Goal: Complete application form: Complete application form

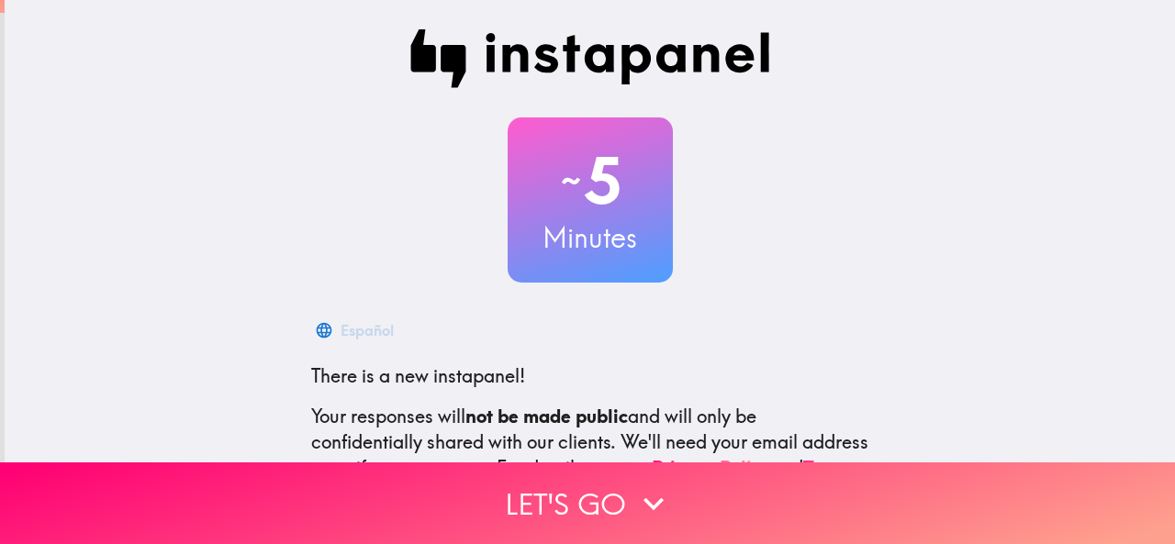
scroll to position [218, 0]
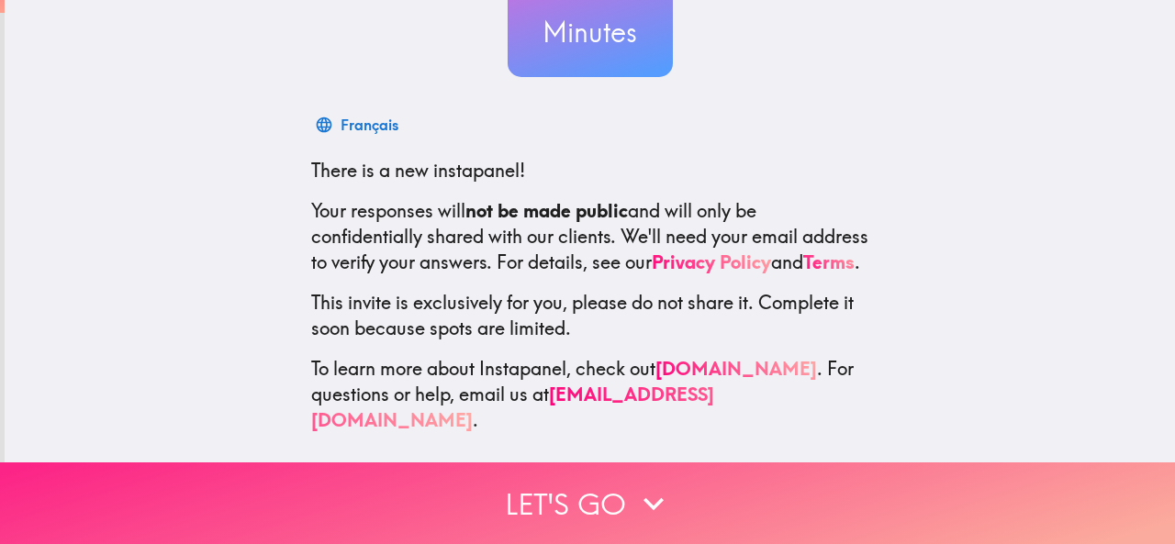
click at [556, 507] on button "Let's go" at bounding box center [587, 504] width 1175 height 82
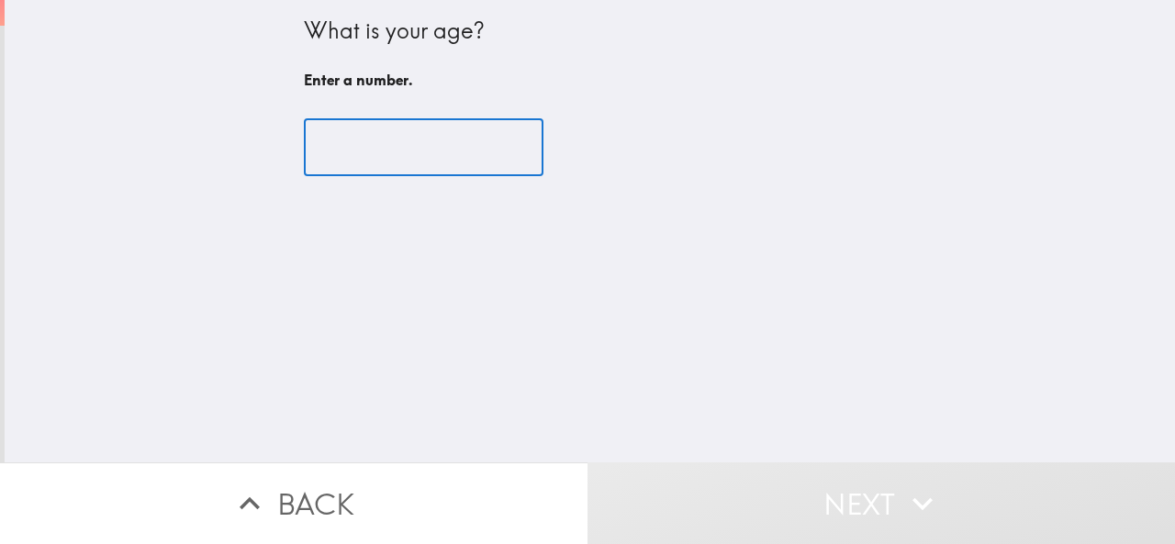
click at [356, 139] on input "number" at bounding box center [424, 147] width 240 height 57
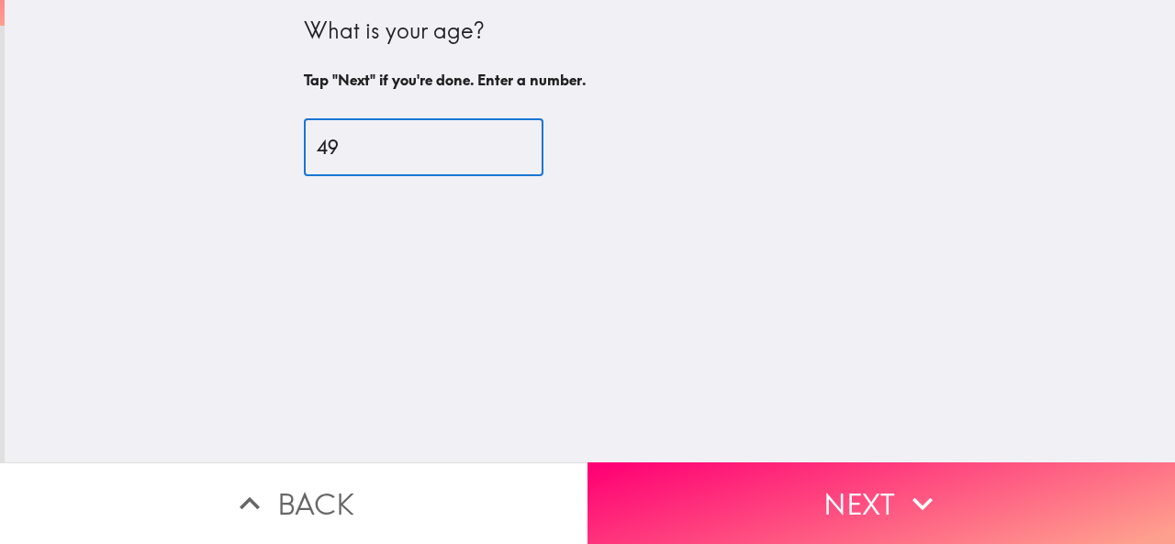
type input "49"
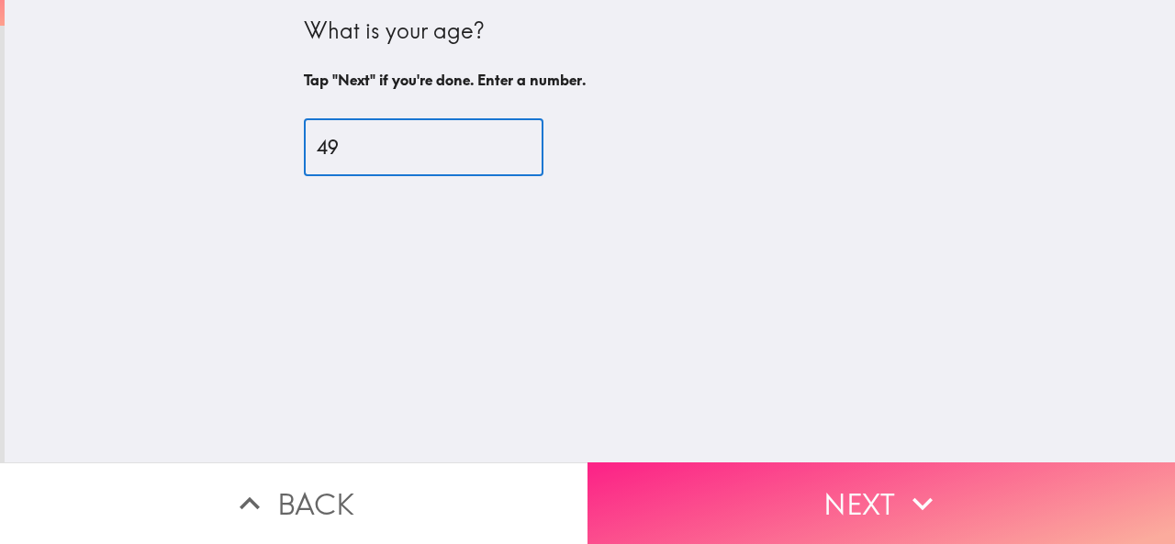
click at [769, 500] on button "Next" at bounding box center [882, 504] width 588 height 82
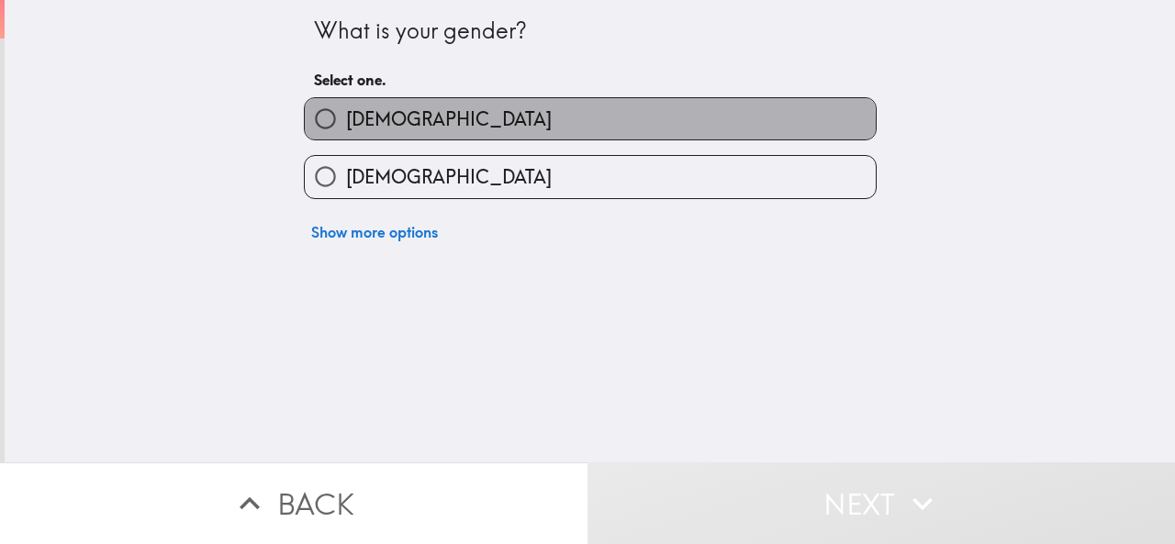
click at [418, 125] on label "[DEMOGRAPHIC_DATA]" at bounding box center [590, 118] width 571 height 41
click at [346, 125] on input "[DEMOGRAPHIC_DATA]" at bounding box center [325, 118] width 41 height 41
radio input "true"
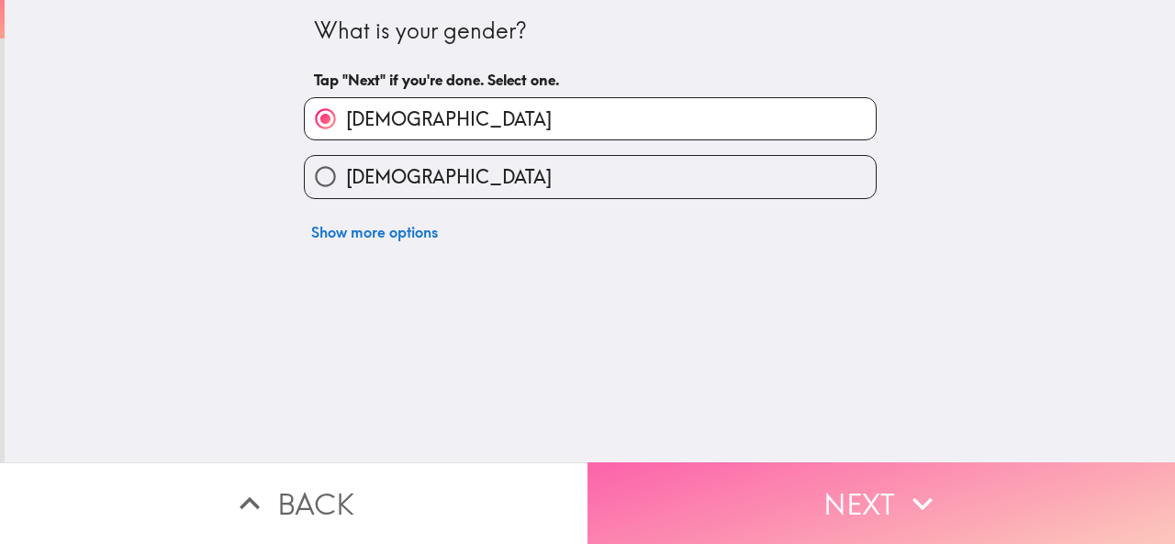
click at [727, 486] on button "Next" at bounding box center [882, 504] width 588 height 82
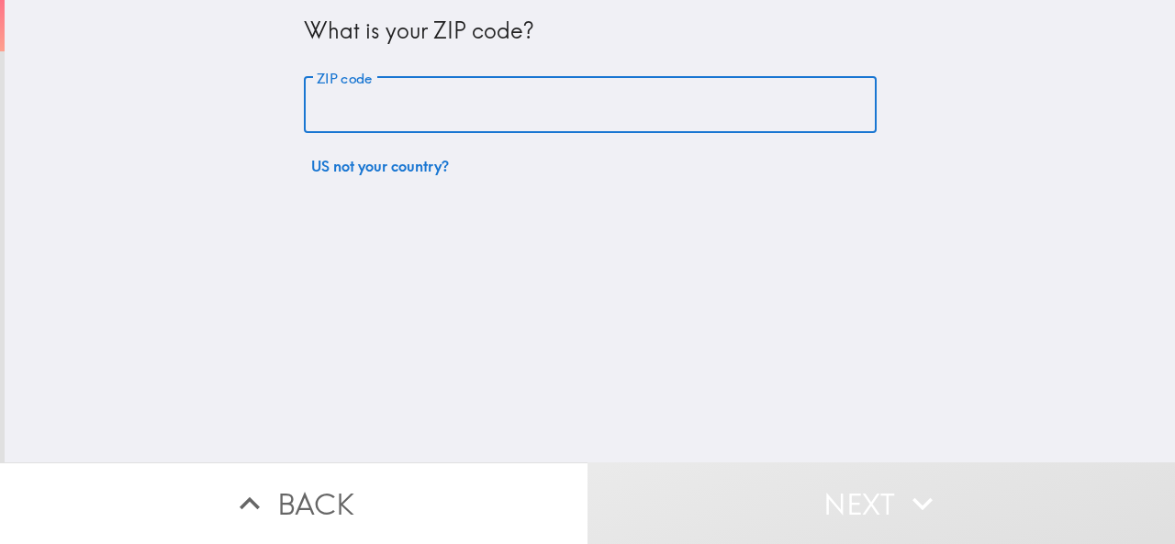
click at [360, 108] on input "ZIP code" at bounding box center [590, 105] width 573 height 57
click at [513, 95] on input "ZIP code" at bounding box center [590, 105] width 573 height 57
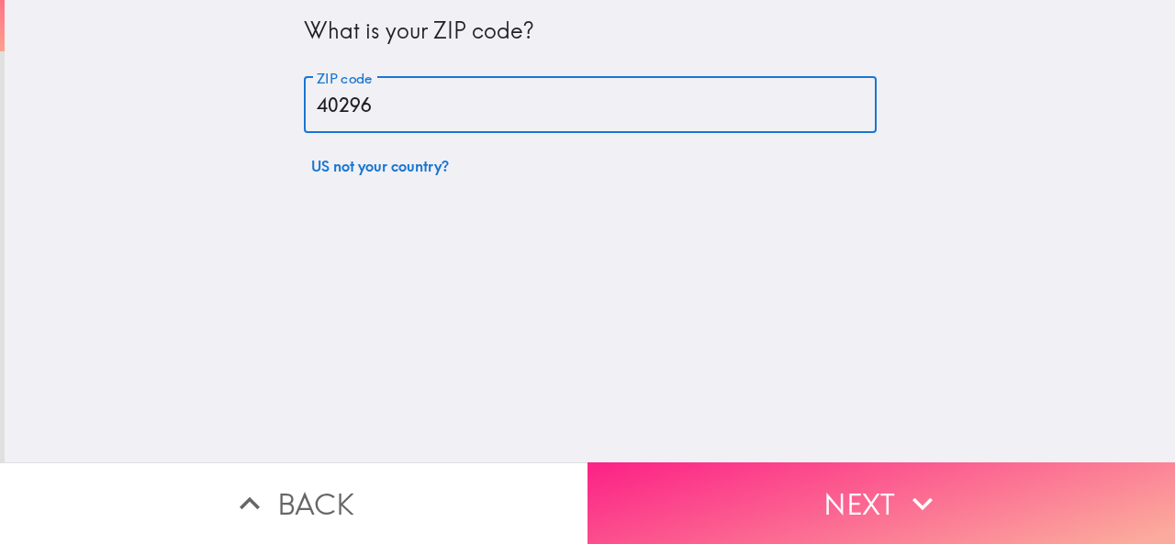
type input "40296"
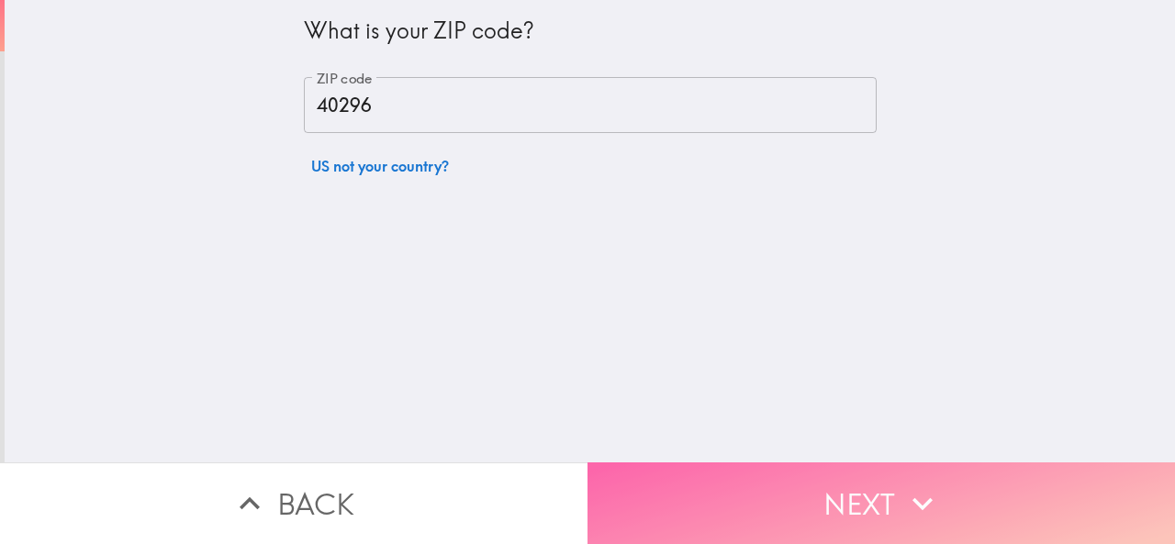
click at [861, 490] on button "Next" at bounding box center [882, 504] width 588 height 82
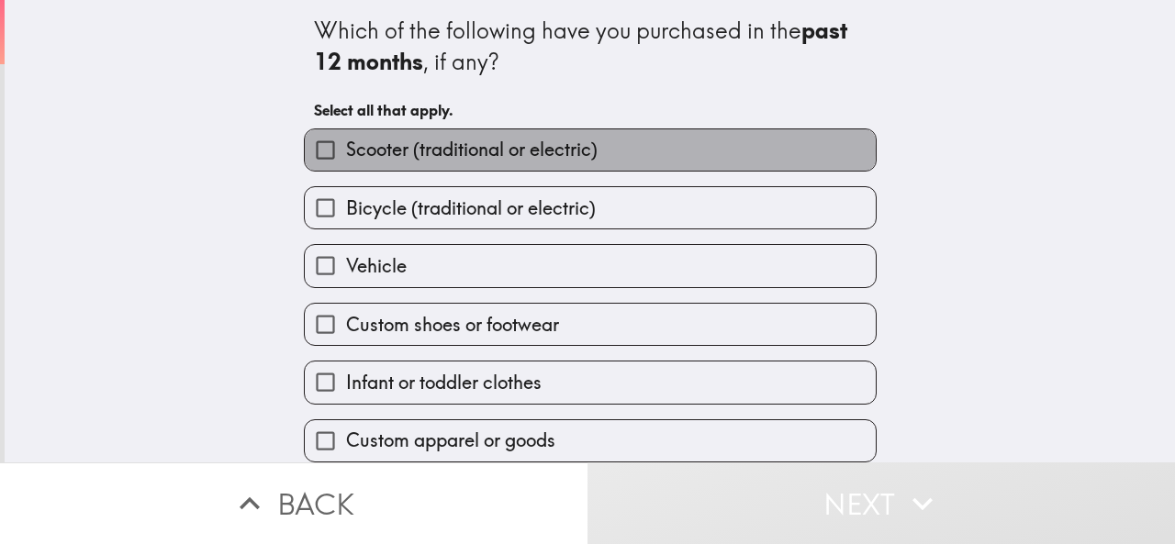
click at [481, 151] on span "Scooter (traditional or electric)" at bounding box center [472, 150] width 252 height 26
click at [346, 151] on input "Scooter (traditional or electric)" at bounding box center [325, 149] width 41 height 41
checkbox input "true"
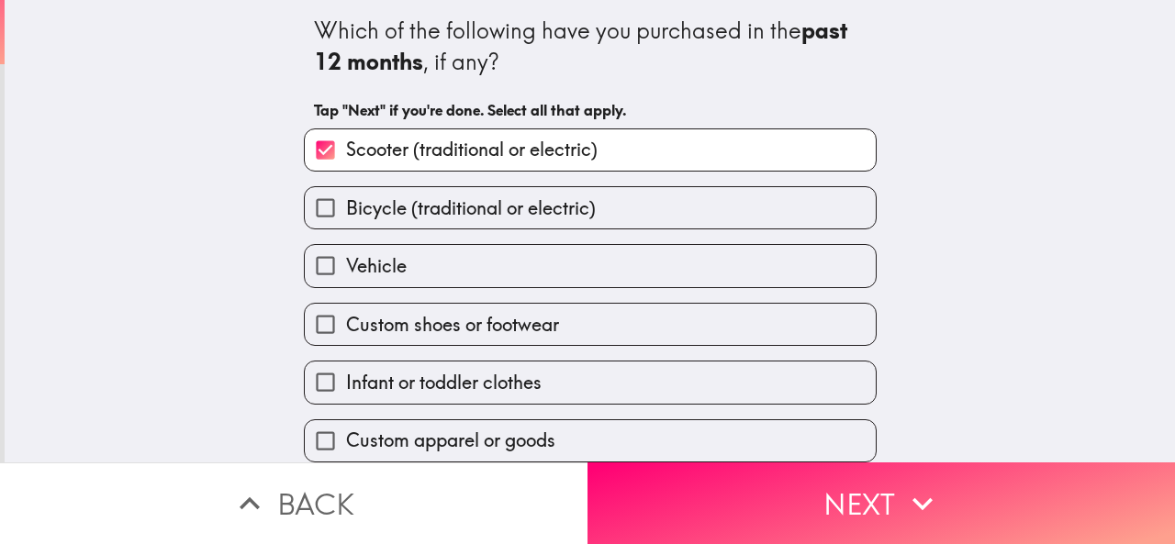
click at [531, 209] on span "Bicycle (traditional or electric)" at bounding box center [471, 209] width 250 height 26
click at [346, 209] on input "Bicycle (traditional or electric)" at bounding box center [325, 207] width 41 height 41
checkbox input "true"
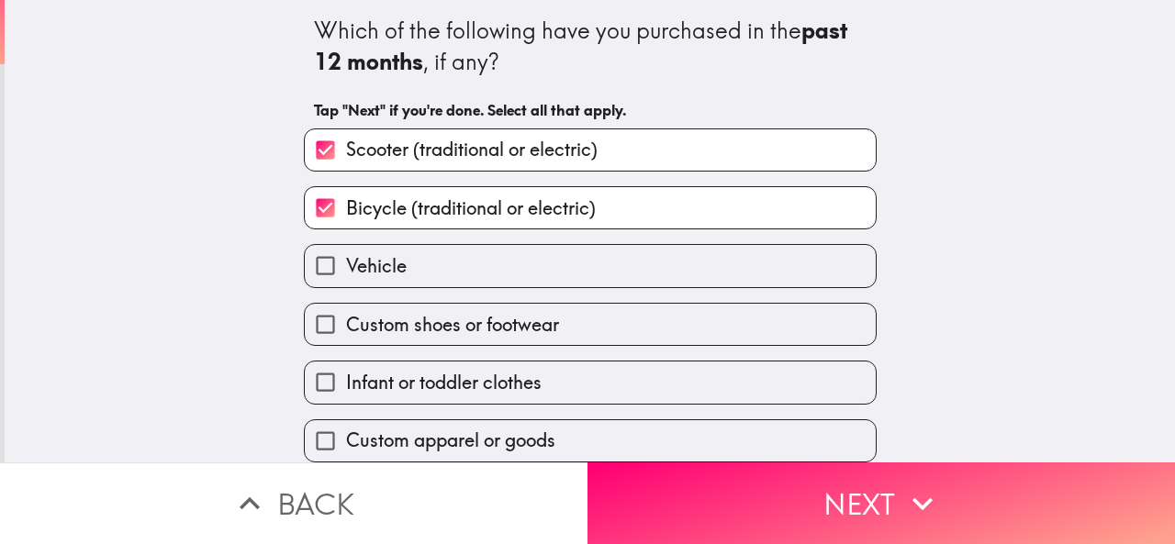
click at [525, 268] on label "Vehicle" at bounding box center [590, 265] width 571 height 41
click at [346, 268] on input "Vehicle" at bounding box center [325, 265] width 41 height 41
checkbox input "true"
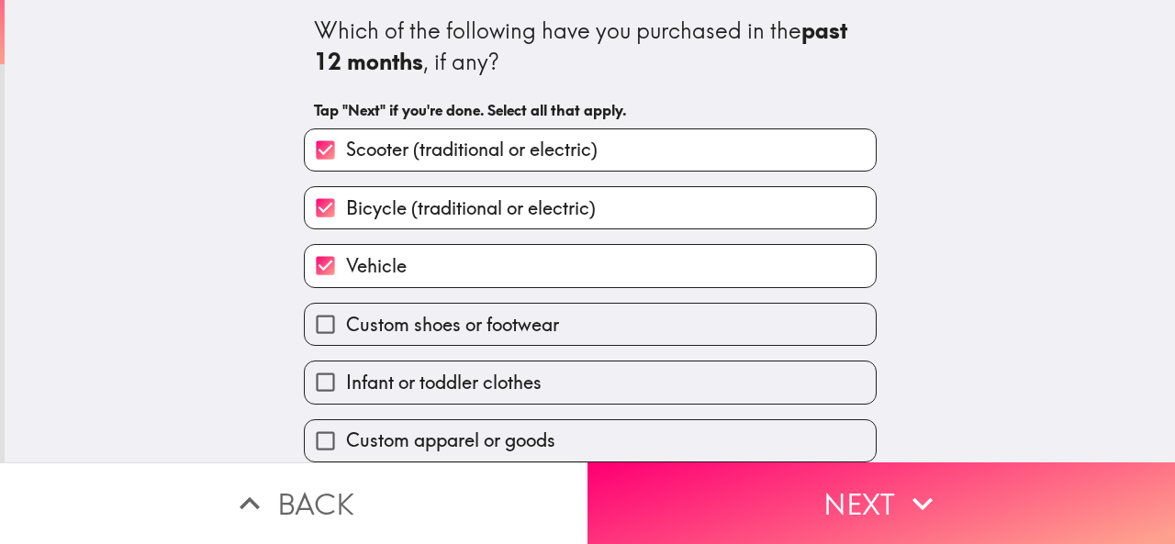
click at [542, 329] on span "Custom shoes or footwear" at bounding box center [452, 325] width 213 height 26
click at [346, 329] on input "Custom shoes or footwear" at bounding box center [325, 324] width 41 height 41
checkbox input "true"
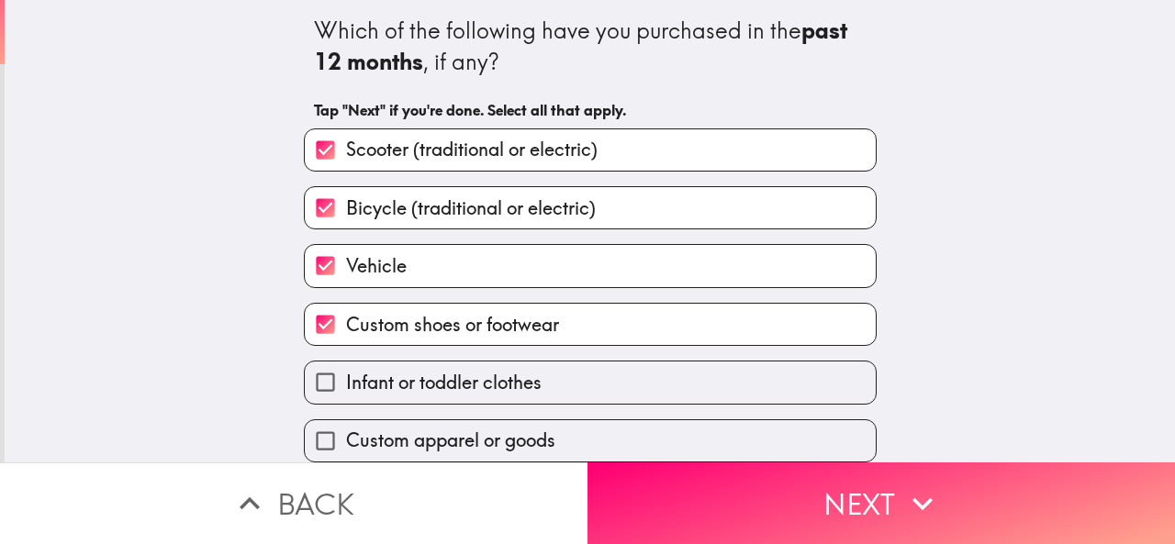
click at [556, 384] on label "Infant or toddler clothes" at bounding box center [590, 382] width 571 height 41
click at [346, 384] on input "Infant or toddler clothes" at bounding box center [325, 382] width 41 height 41
checkbox input "true"
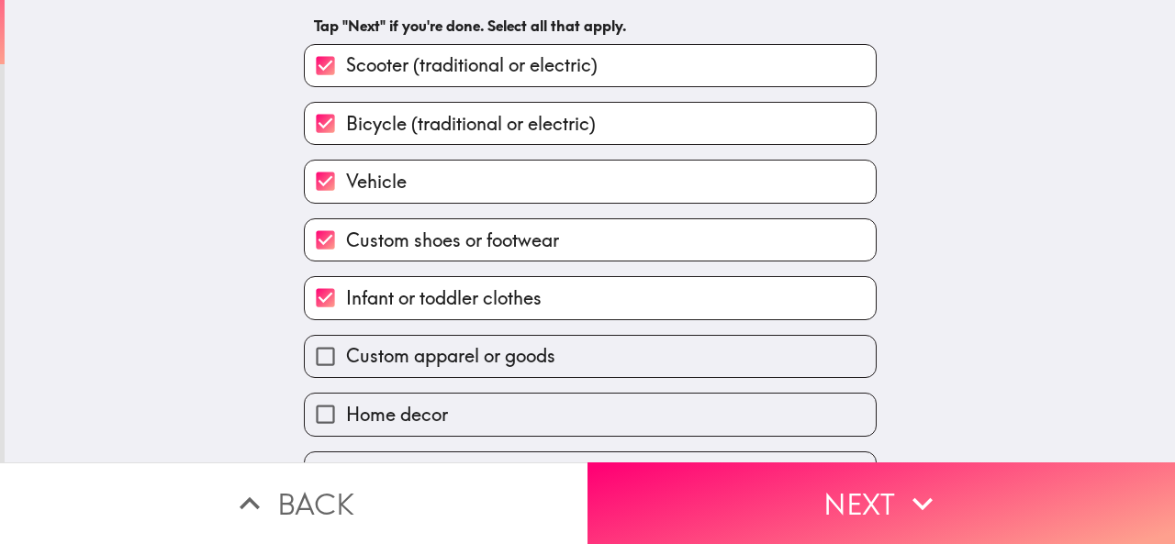
scroll to position [135, 0]
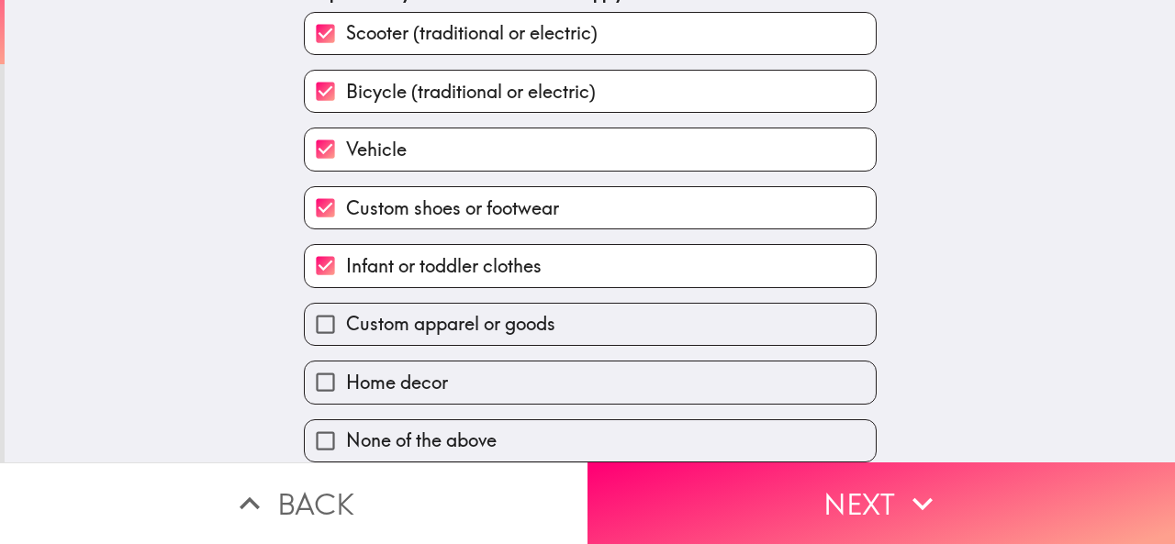
click at [600, 304] on label "Custom apparel or goods" at bounding box center [590, 324] width 571 height 41
click at [346, 304] on input "Custom apparel or goods" at bounding box center [325, 324] width 41 height 41
checkbox input "true"
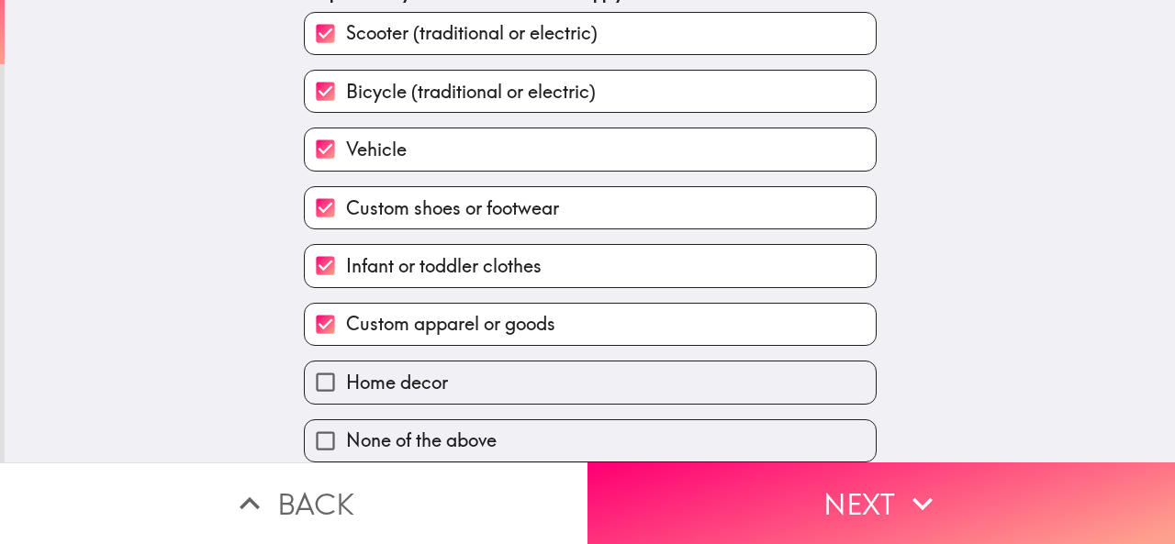
click at [586, 364] on label "Home decor" at bounding box center [590, 382] width 571 height 41
click at [346, 364] on input "Home decor" at bounding box center [325, 382] width 41 height 41
checkbox input "true"
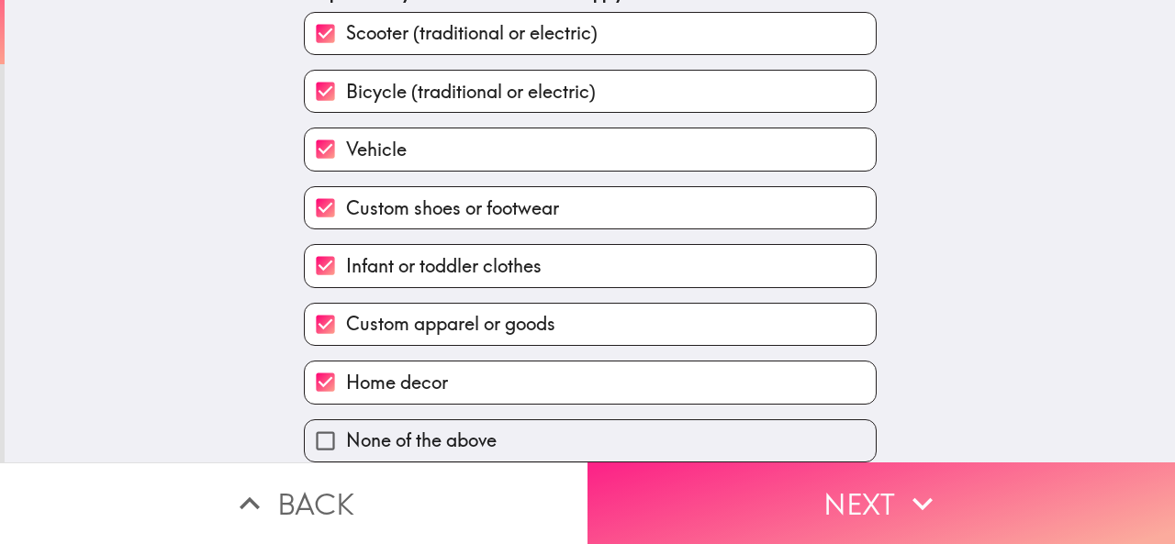
click at [684, 481] on button "Next" at bounding box center [882, 504] width 588 height 82
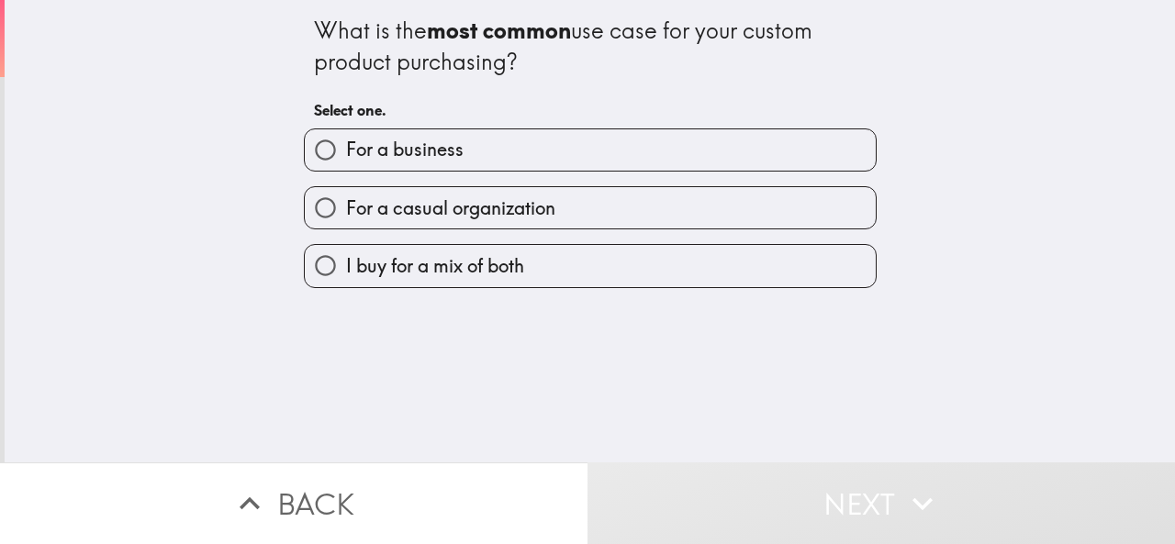
click at [590, 270] on label "I buy for a mix of both" at bounding box center [590, 265] width 571 height 41
click at [346, 270] on input "I buy for a mix of both" at bounding box center [325, 265] width 41 height 41
radio input "true"
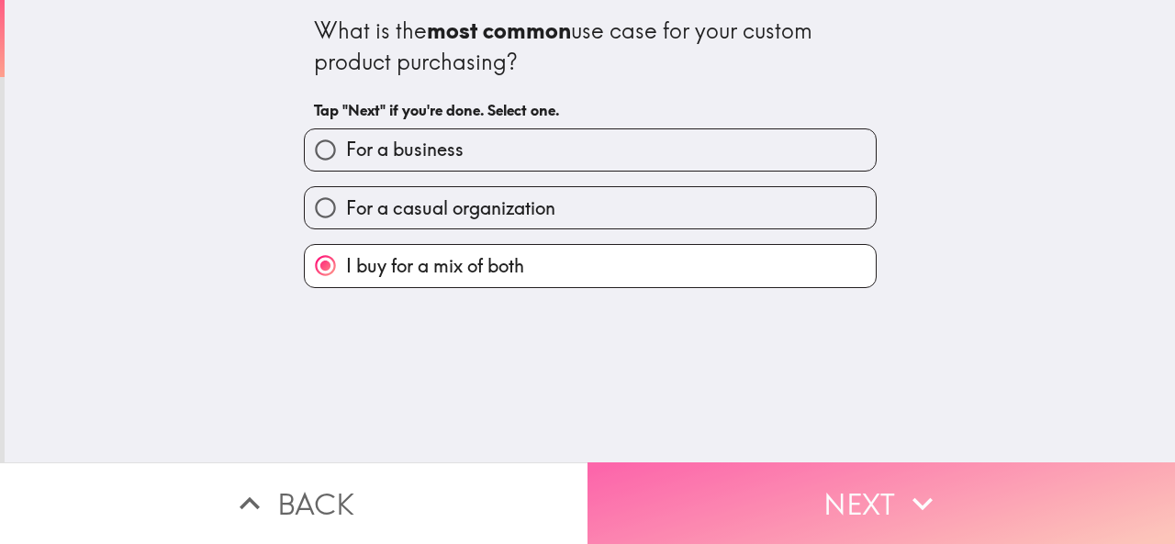
click at [800, 477] on button "Next" at bounding box center [882, 504] width 588 height 82
